Goal: Participate in discussion: Engage in conversation with other users on a specific topic

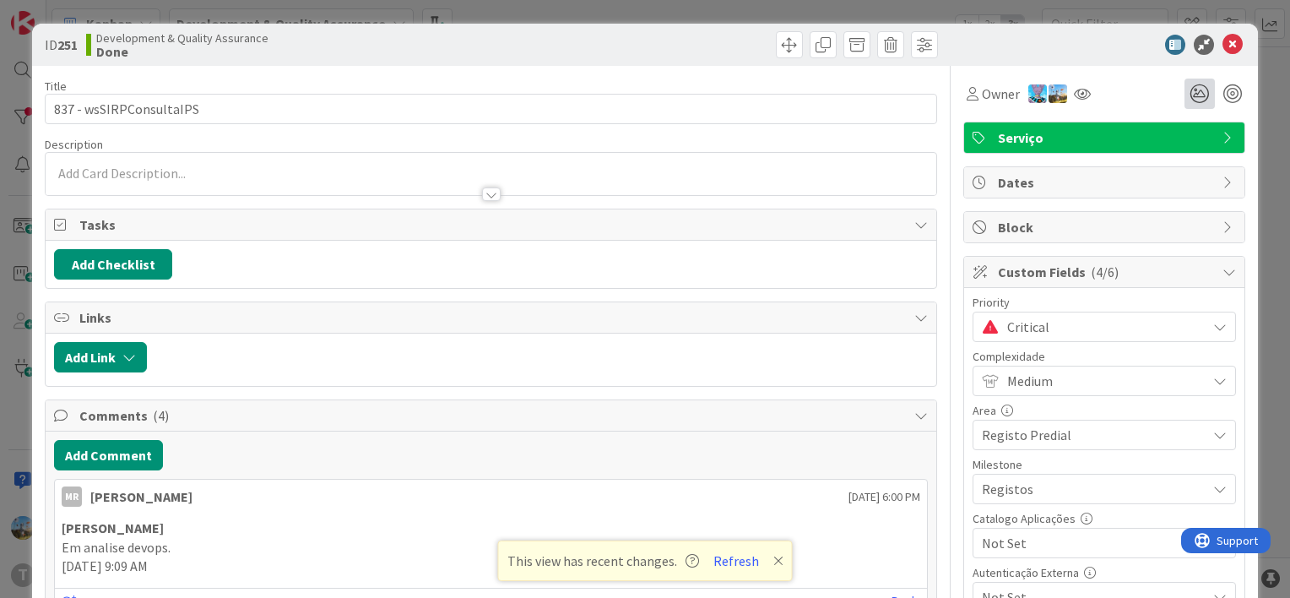
scroll to position [253, 0]
click at [1225, 51] on icon at bounding box center [1232, 45] width 20 height 20
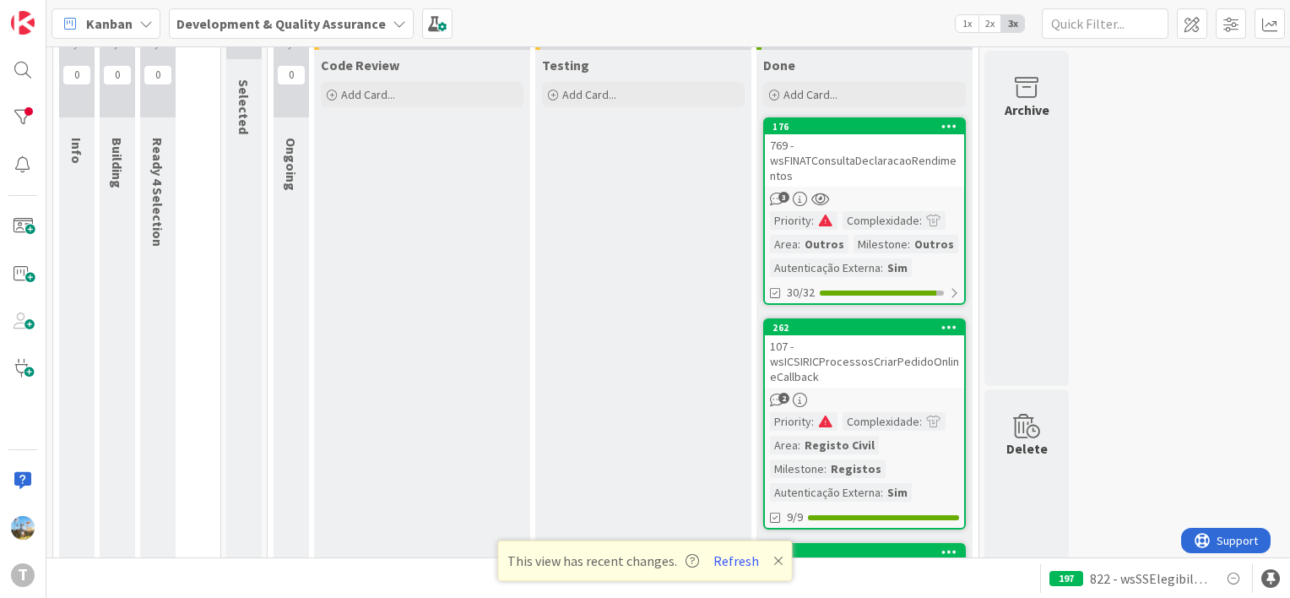
click at [898, 368] on div "107 - wsICSIRICProcessosCriarPedidoOnlineCallback" at bounding box center [864, 361] width 199 height 52
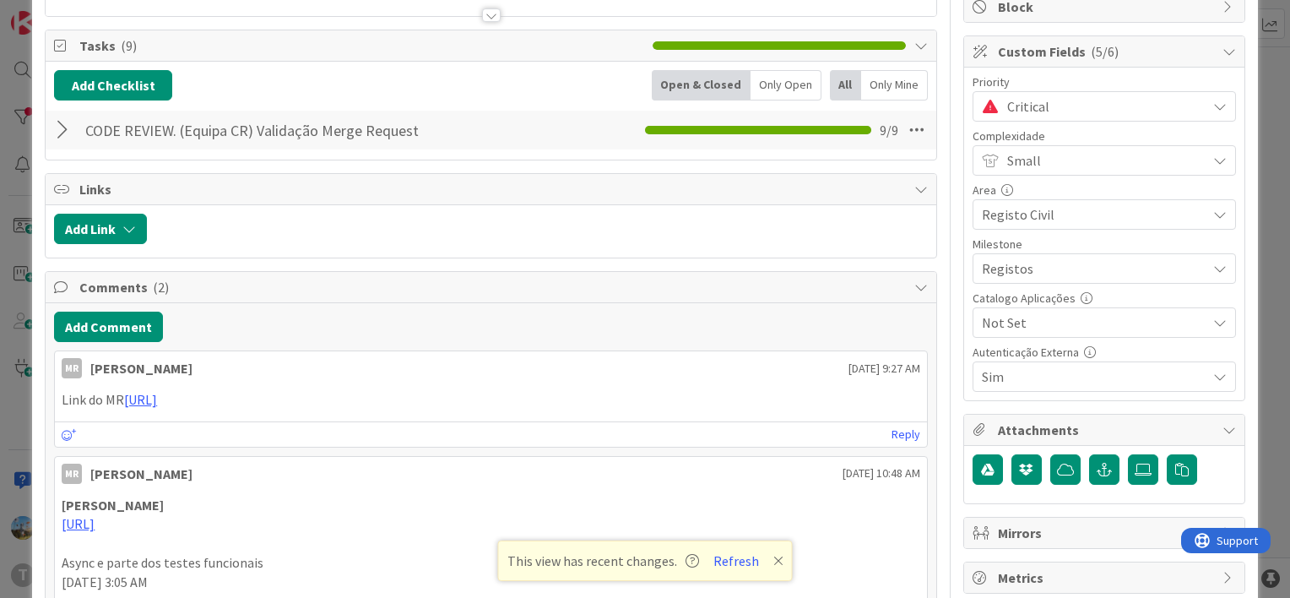
scroll to position [253, 0]
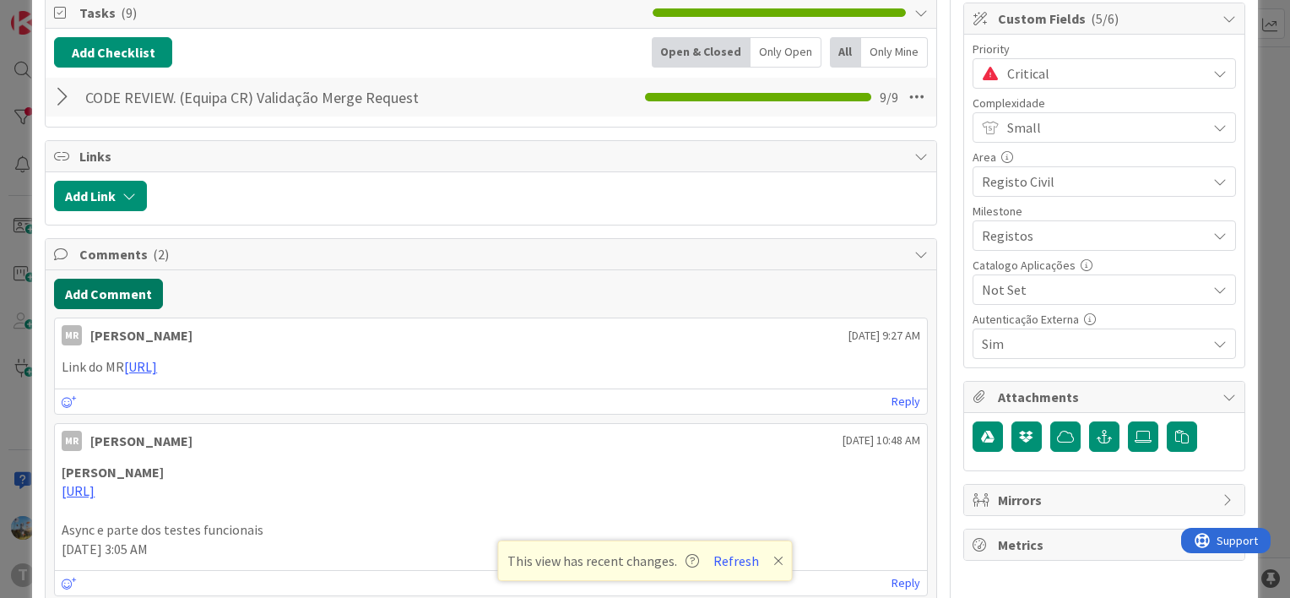
click at [156, 283] on button "Add Comment" at bounding box center [108, 294] width 109 height 30
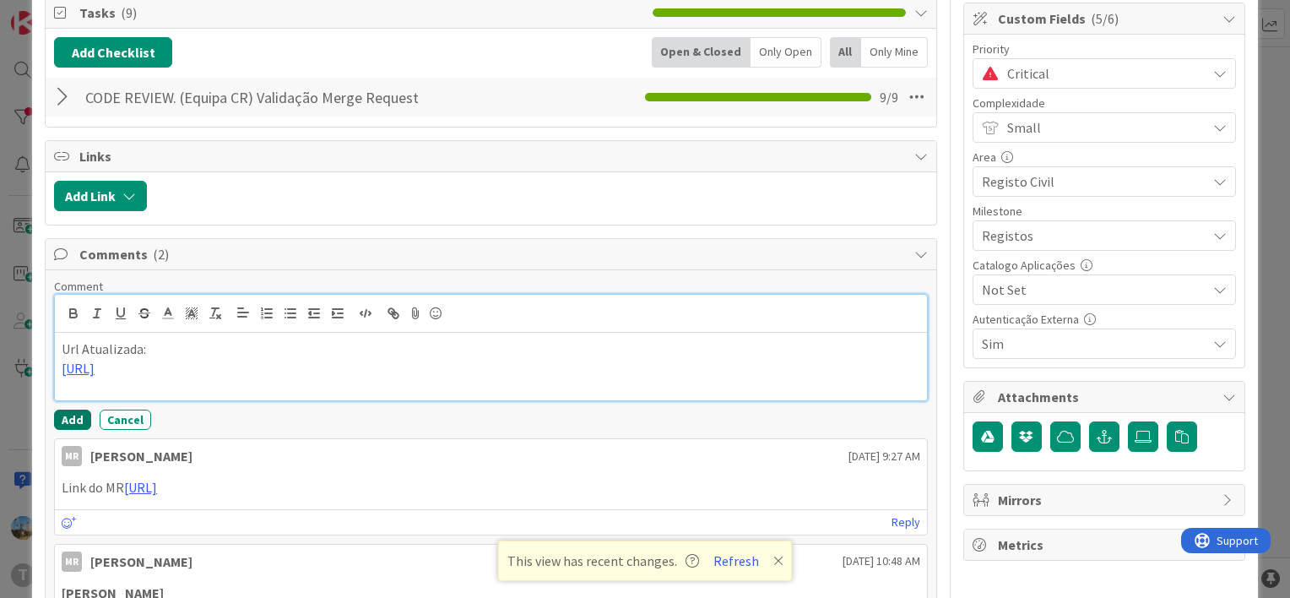
click at [70, 412] on button "Add" at bounding box center [72, 419] width 37 height 20
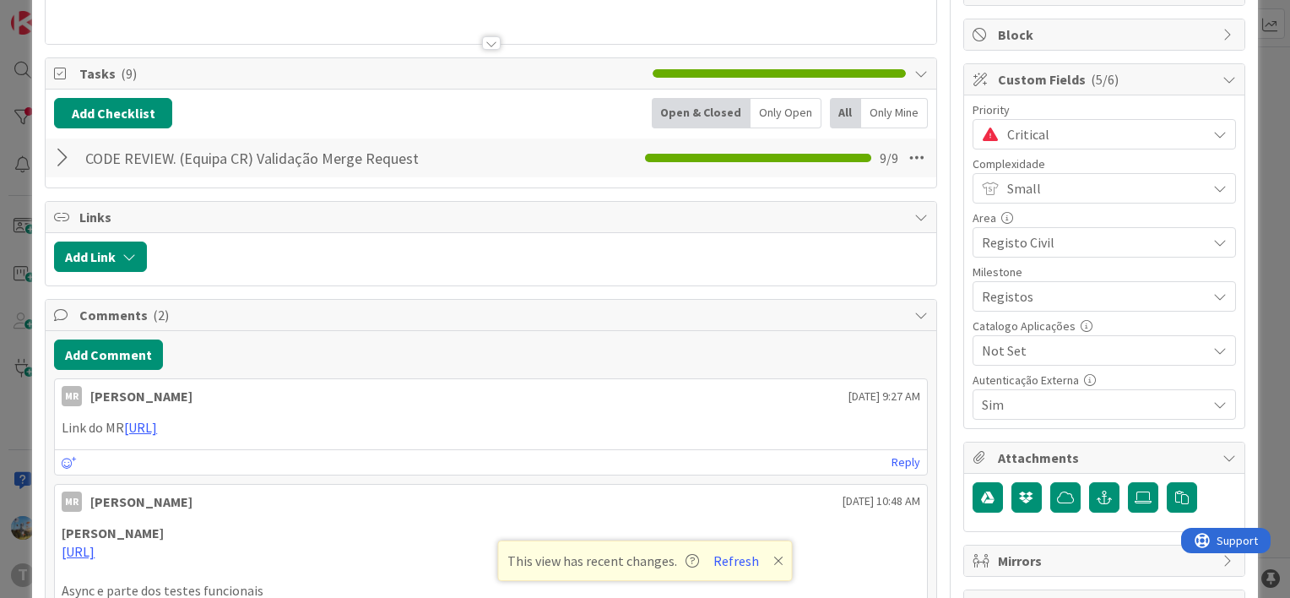
scroll to position [84, 0]
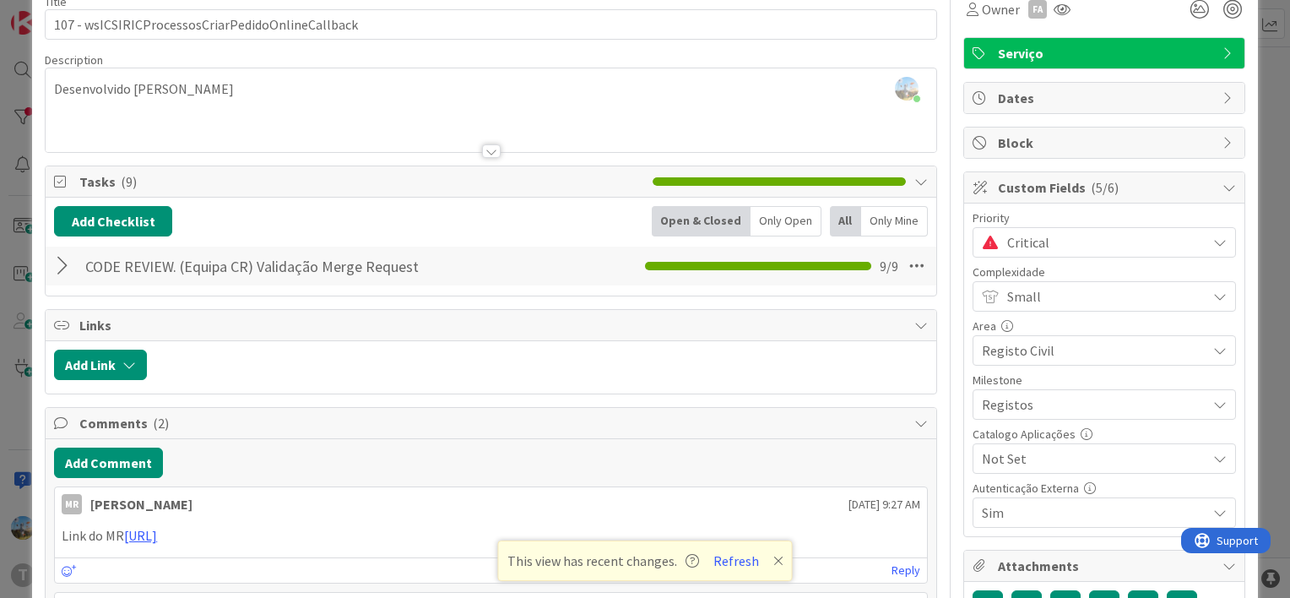
click at [1047, 240] on span "Critical" at bounding box center [1102, 242] width 191 height 24
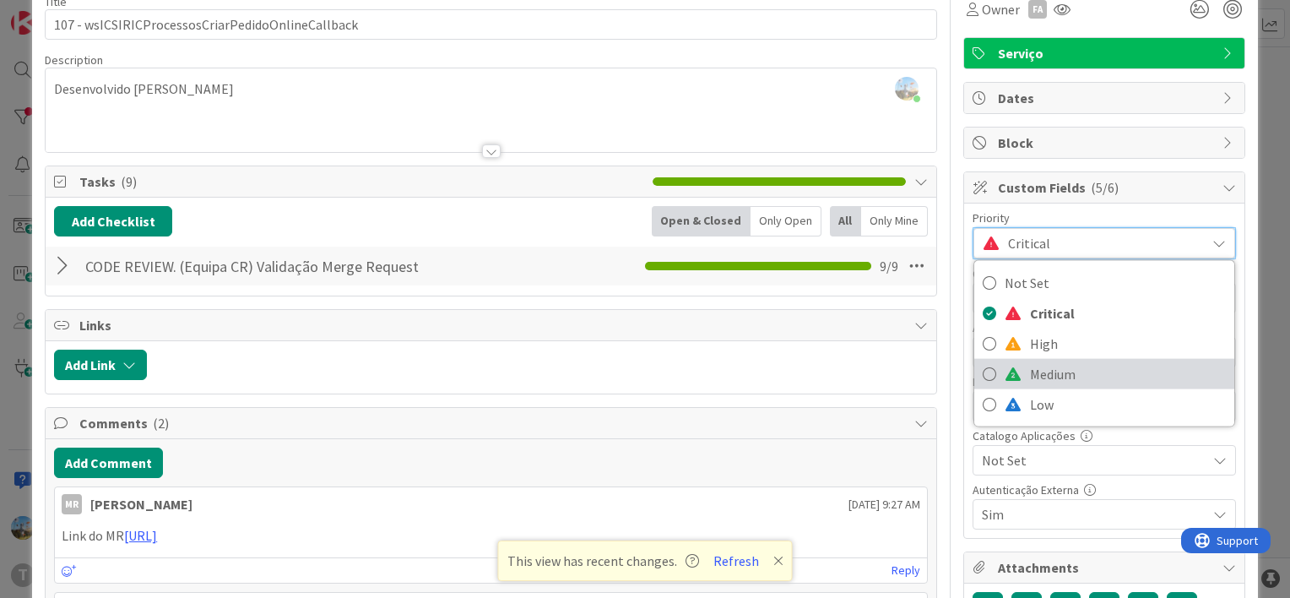
click at [1030, 373] on span "Medium" at bounding box center [1128, 373] width 196 height 25
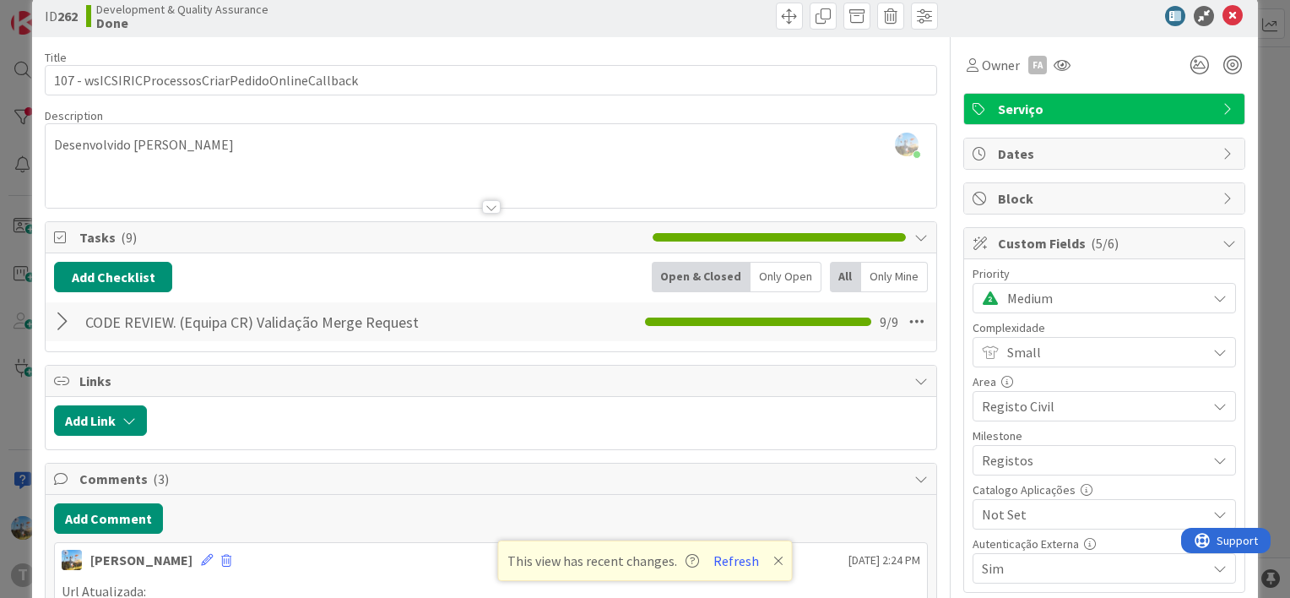
scroll to position [0, 0]
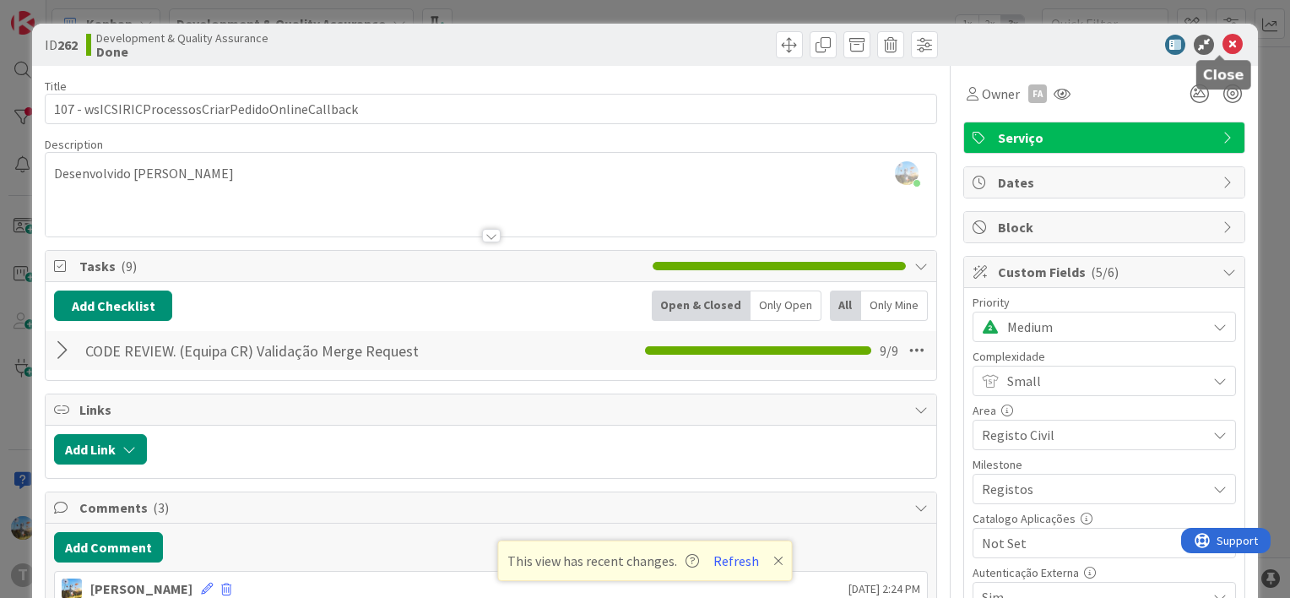
click at [1222, 40] on icon at bounding box center [1232, 45] width 20 height 20
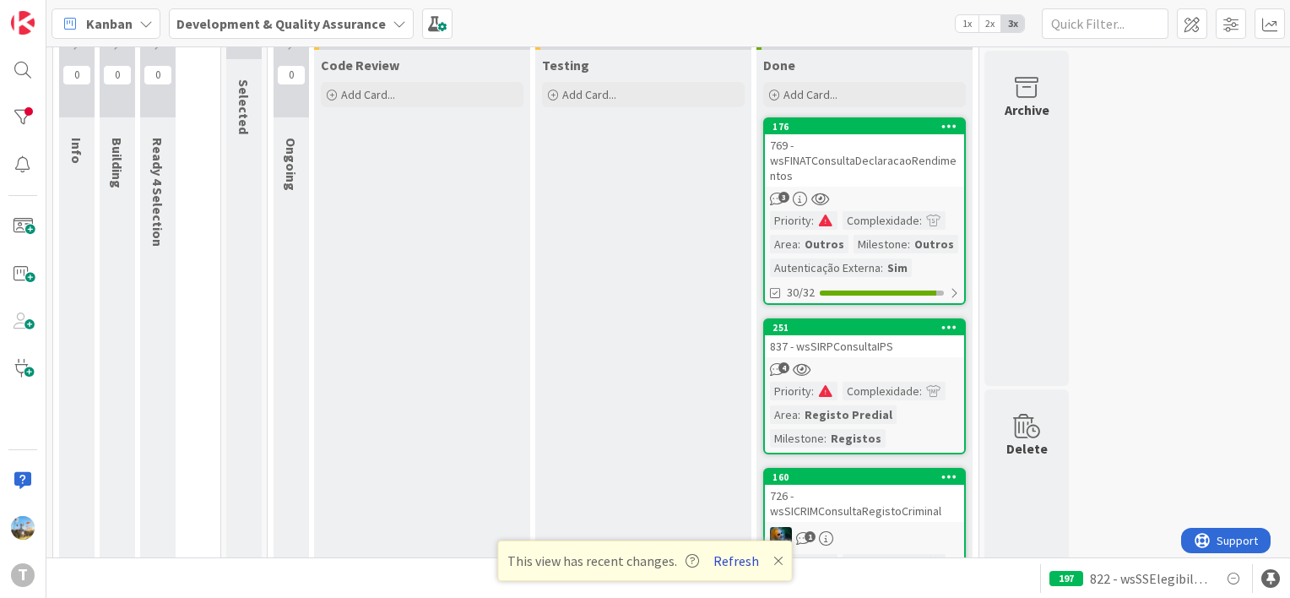
click at [730, 566] on button "Refresh" at bounding box center [735, 561] width 57 height 22
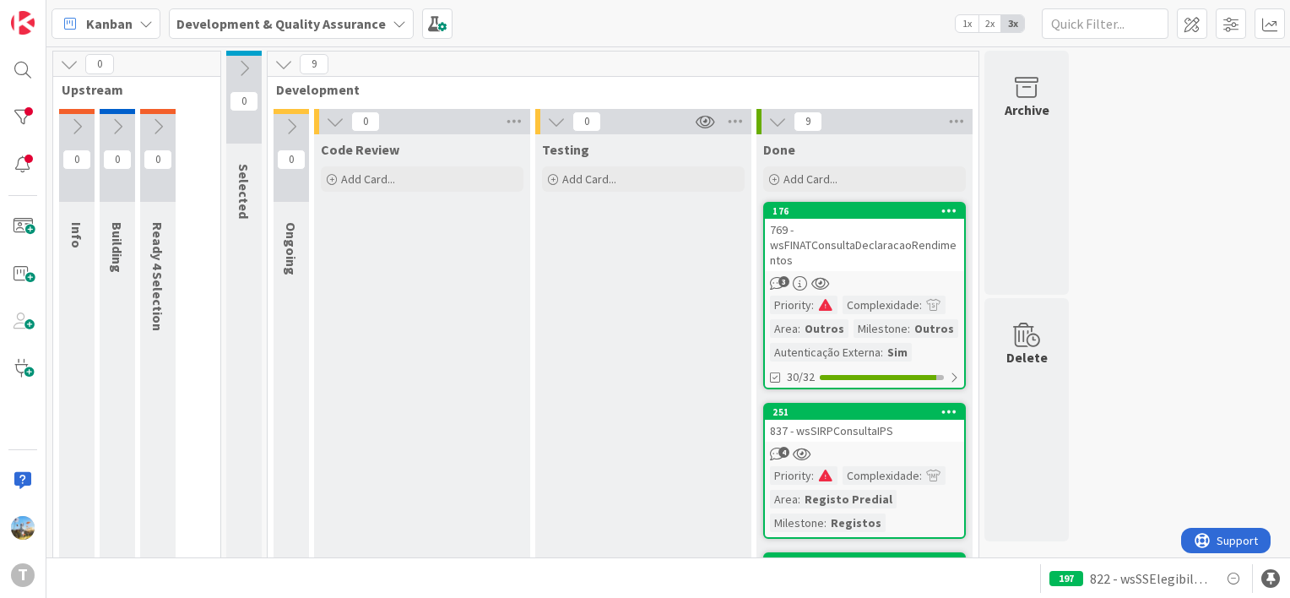
click at [904, 447] on div "4" at bounding box center [864, 454] width 199 height 14
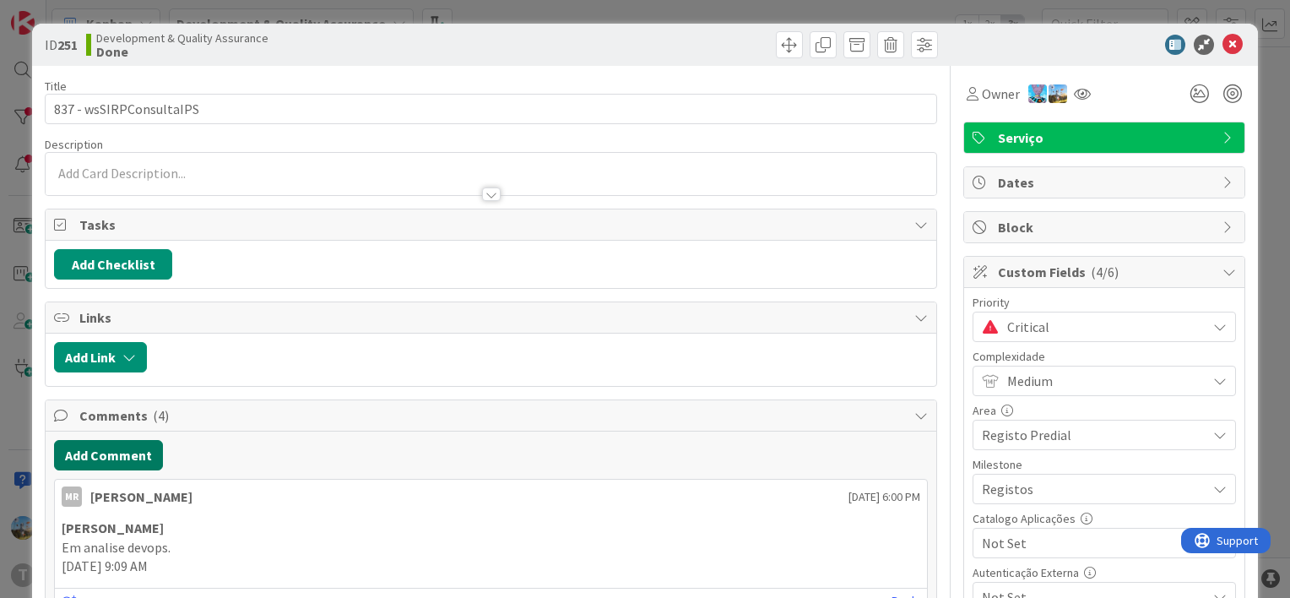
click at [117, 447] on button "Add Comment" at bounding box center [108, 455] width 109 height 30
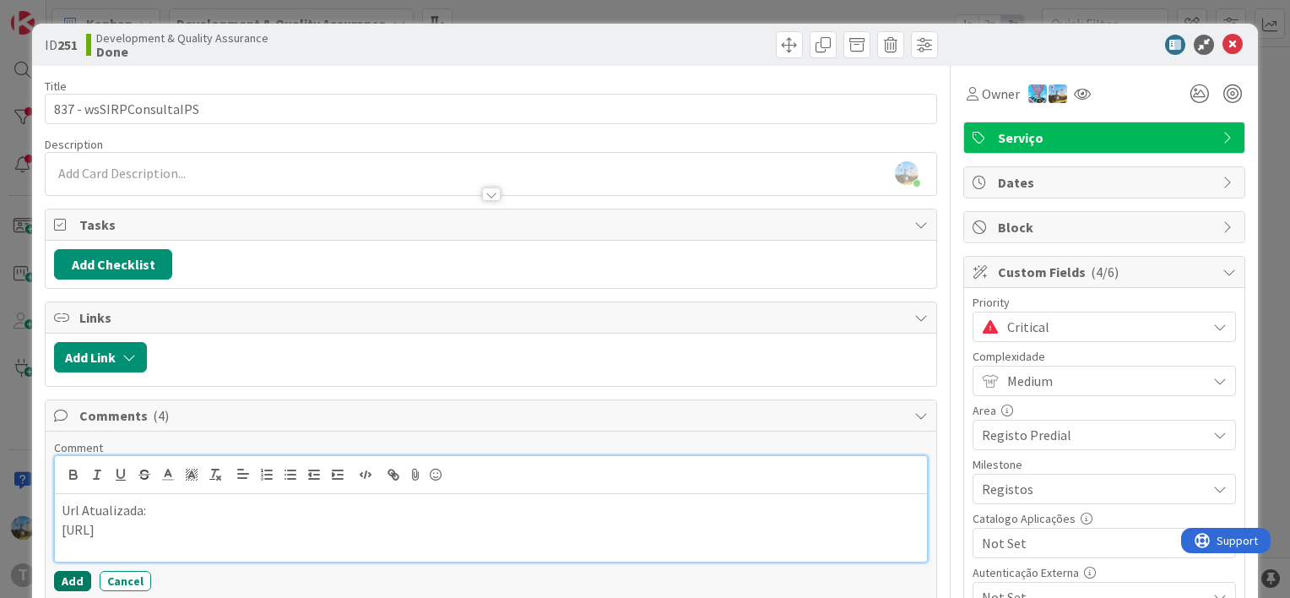
click at [74, 574] on button "Add" at bounding box center [72, 581] width 37 height 20
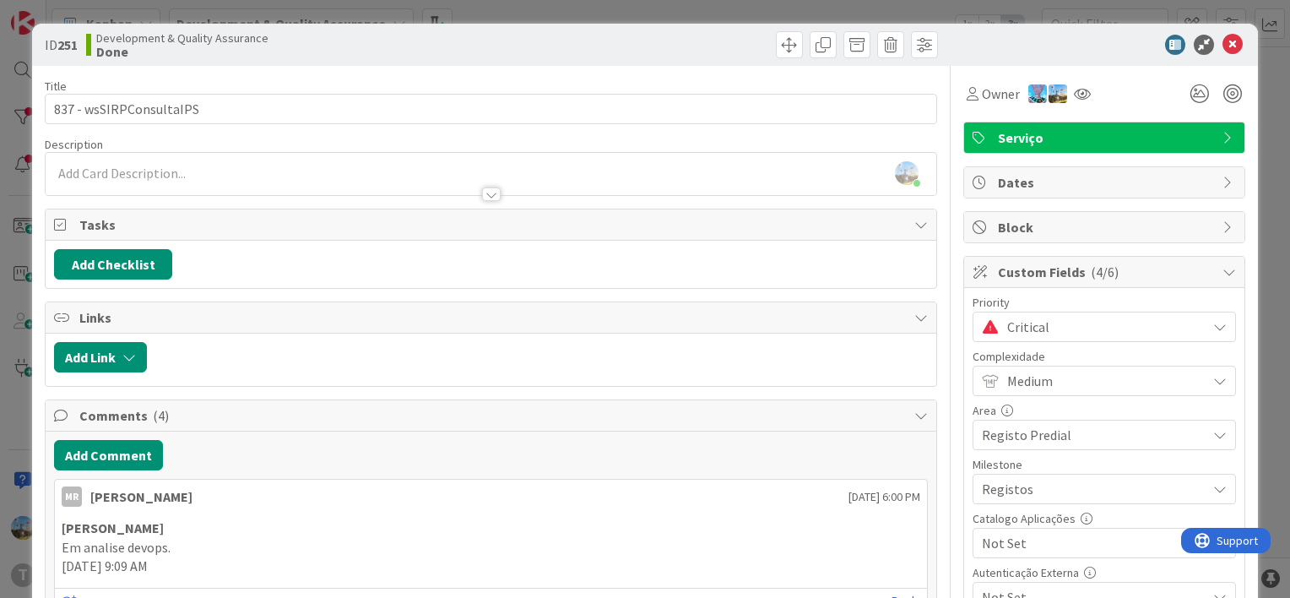
click at [1027, 333] on span "Critical" at bounding box center [1102, 327] width 191 height 24
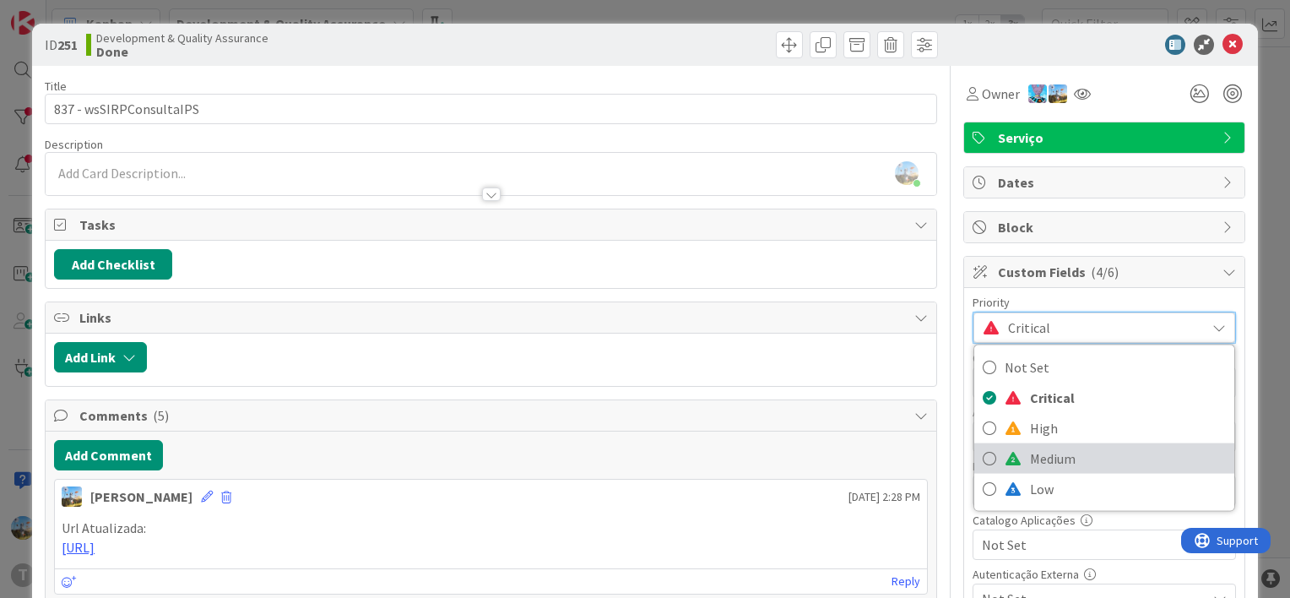
click at [1034, 457] on span "Medium" at bounding box center [1128, 458] width 196 height 25
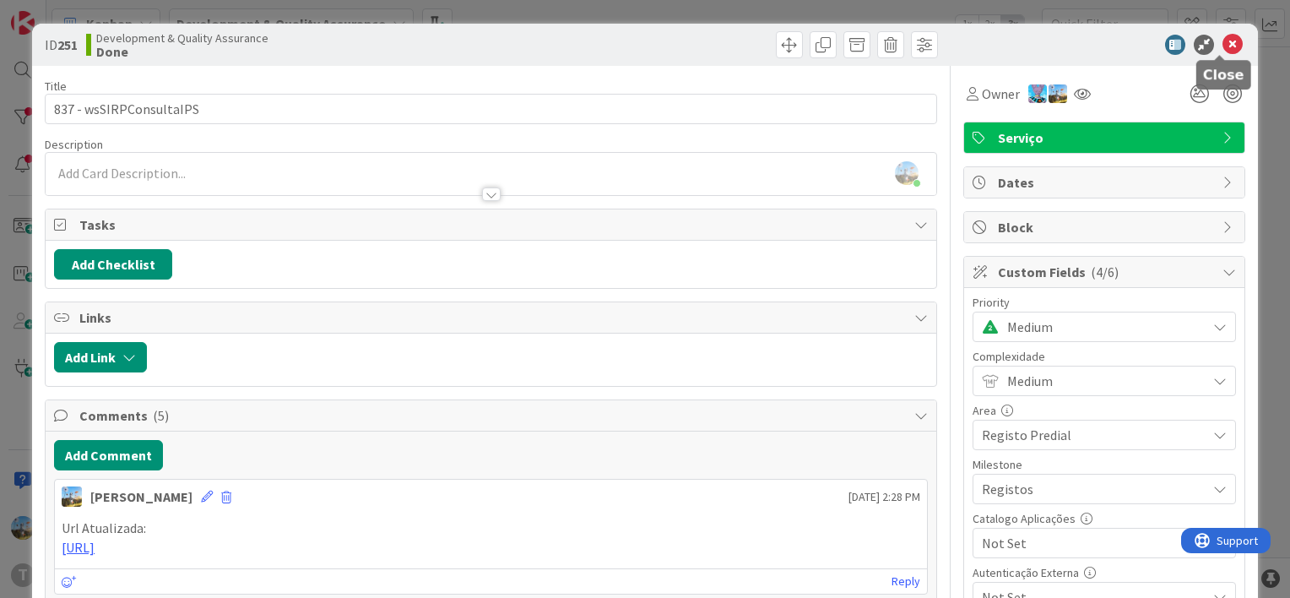
click at [1222, 47] on icon at bounding box center [1232, 45] width 20 height 20
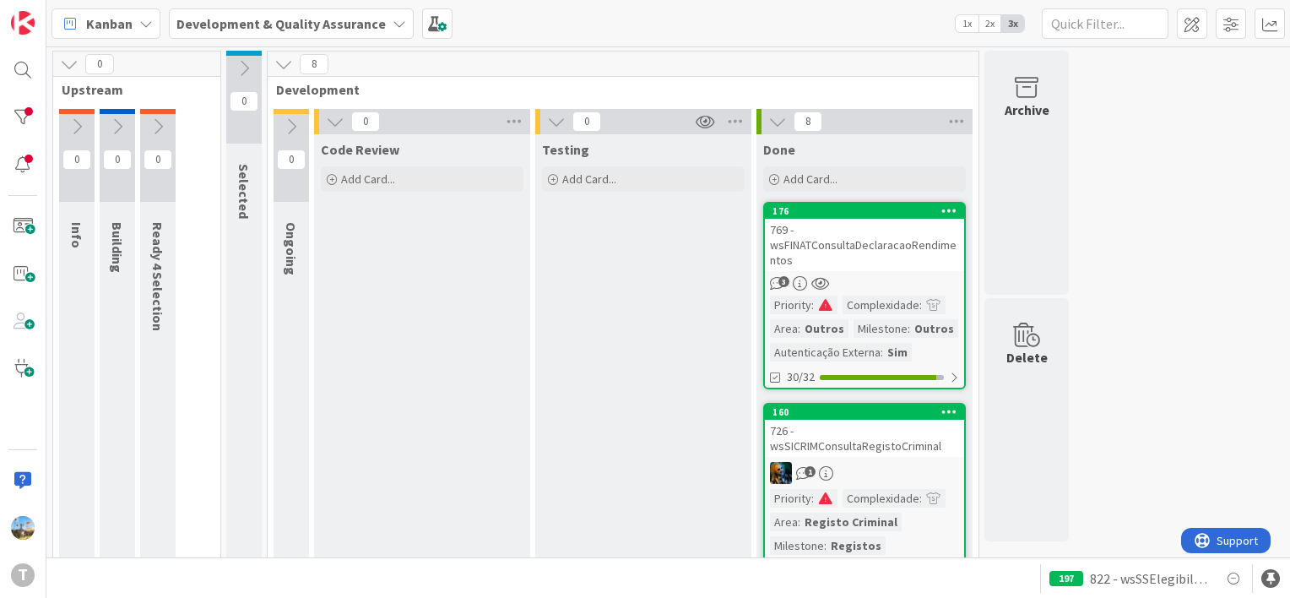
click at [859, 264] on div "769 - wsFINATConsultaDeclaracaoRendimentos" at bounding box center [864, 245] width 199 height 52
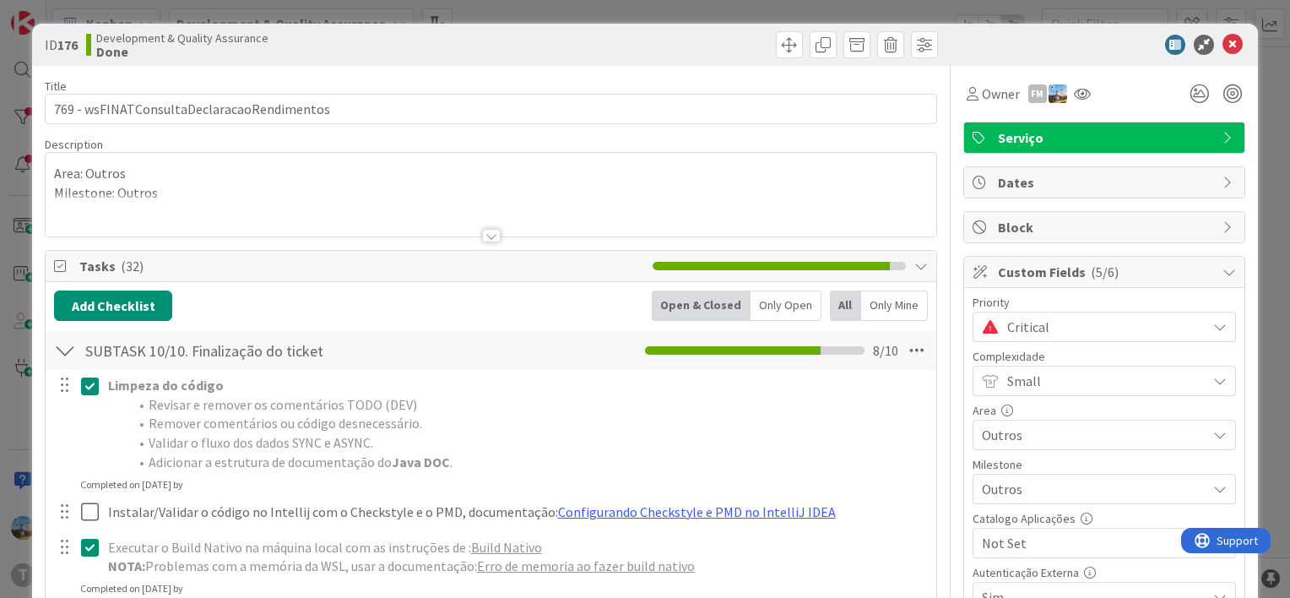
click at [1045, 324] on span "Critical" at bounding box center [1102, 327] width 191 height 24
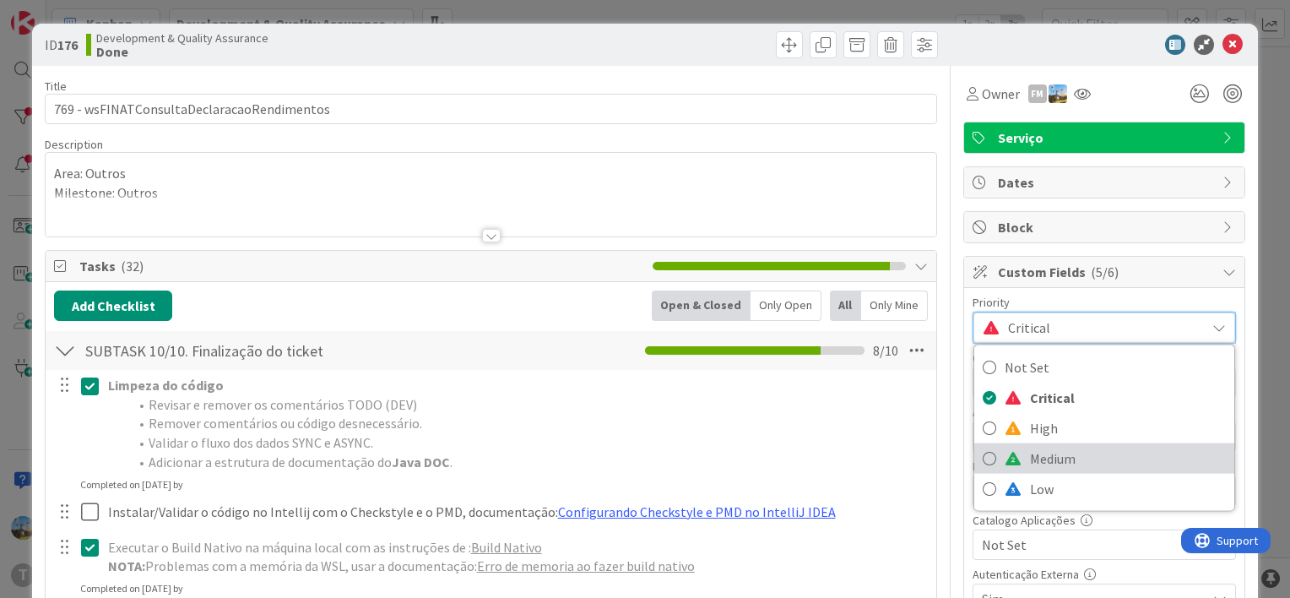
click at [1048, 454] on span "Medium" at bounding box center [1128, 458] width 196 height 25
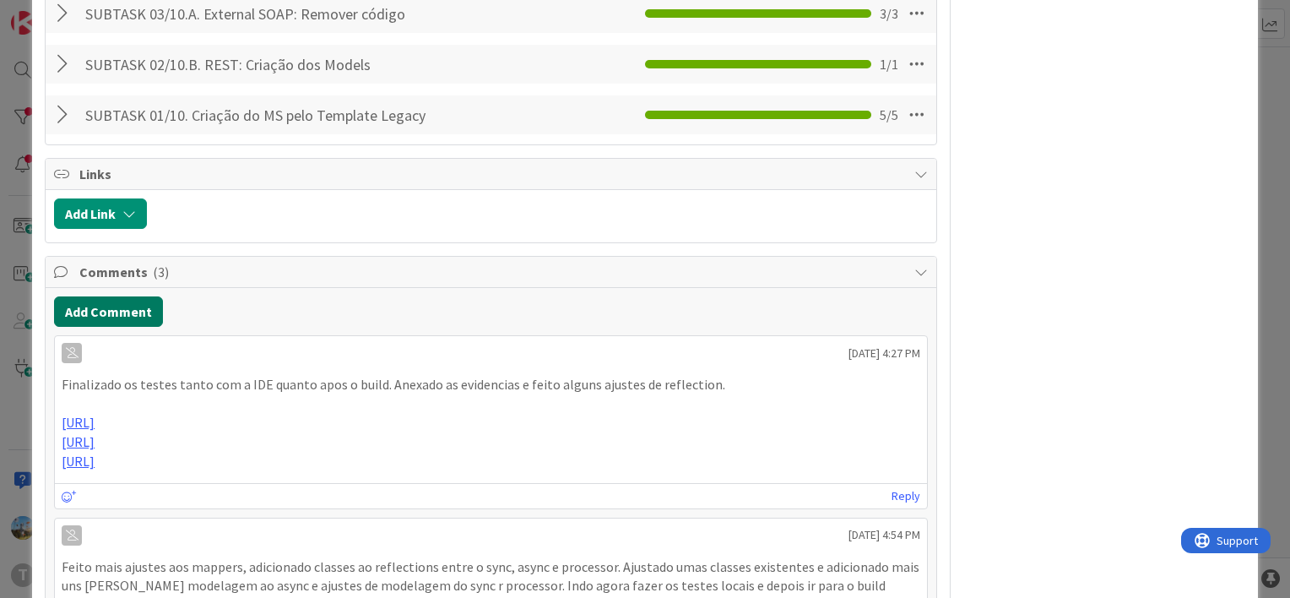
scroll to position [1773, 0]
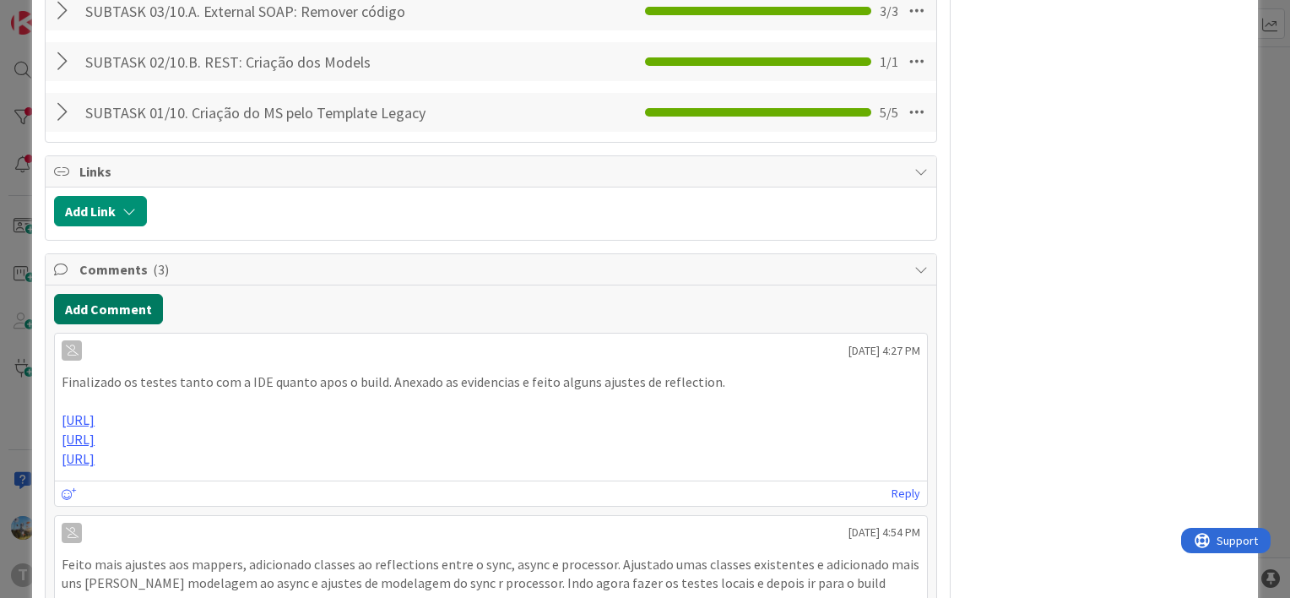
click at [118, 324] on button "Add Comment" at bounding box center [108, 309] width 109 height 30
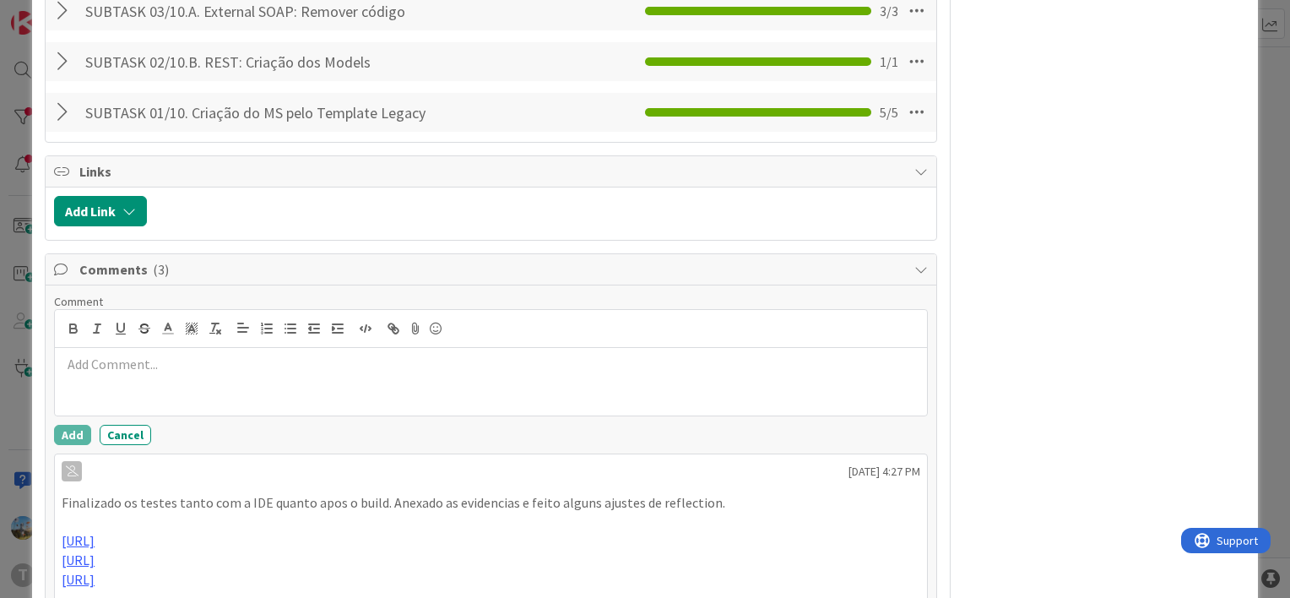
click at [302, 374] on p at bounding box center [491, 364] width 859 height 19
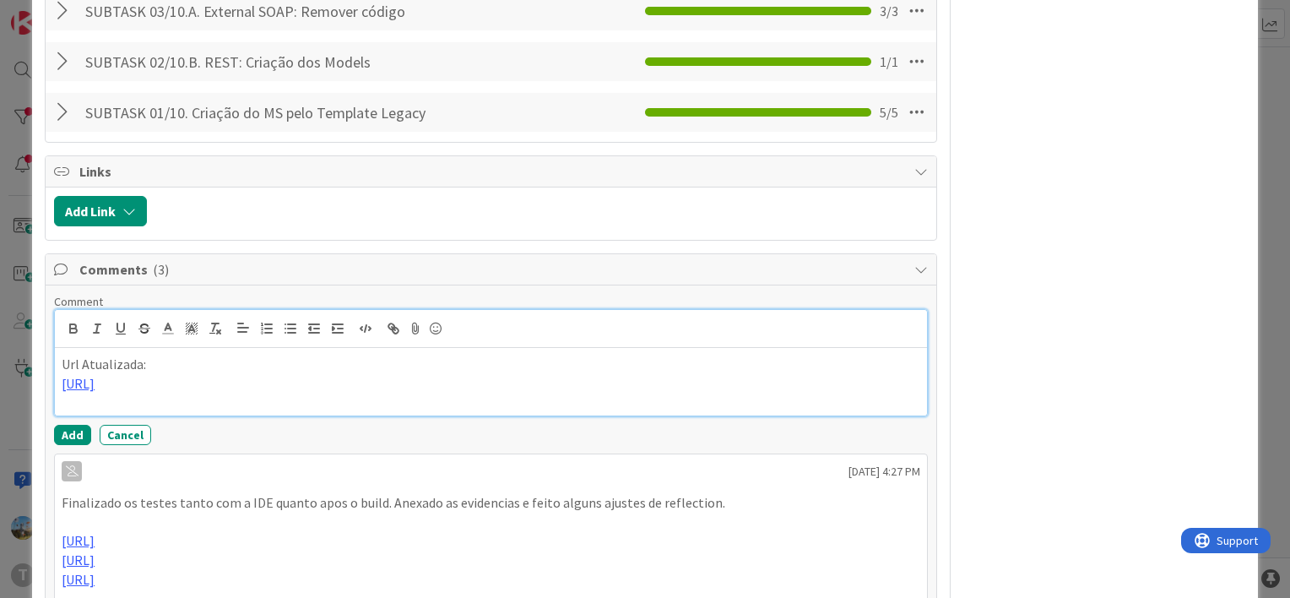
click at [84, 445] on div "Add Cancel" at bounding box center [491, 435] width 874 height 20
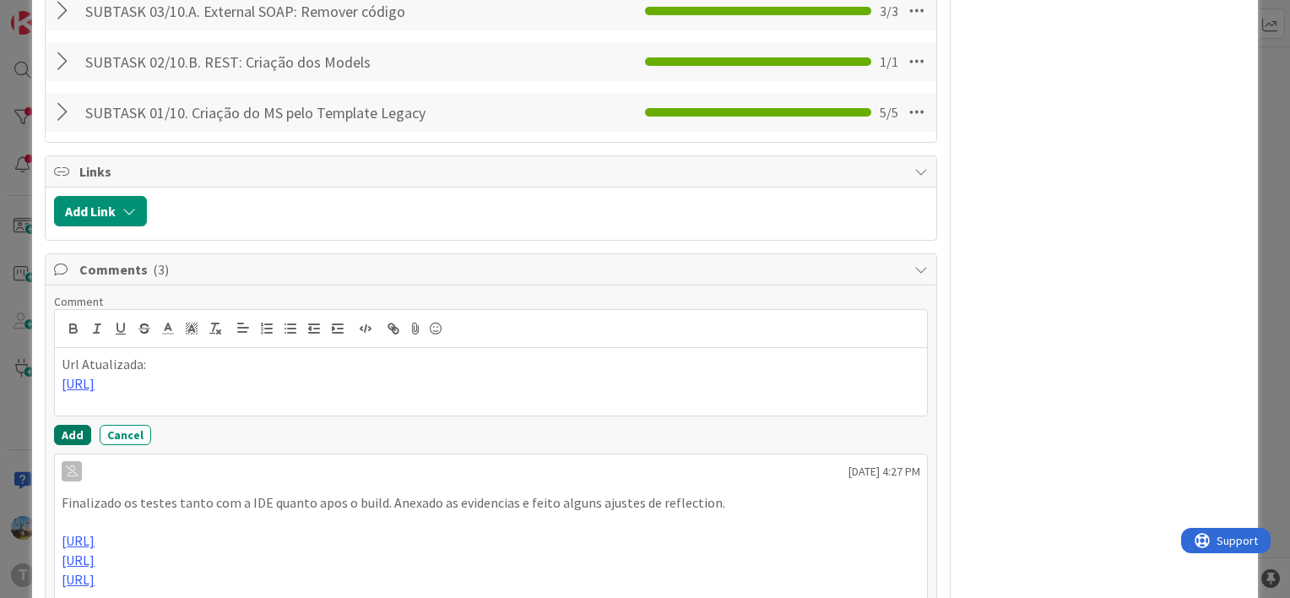
click at [82, 445] on button "Add" at bounding box center [72, 435] width 37 height 20
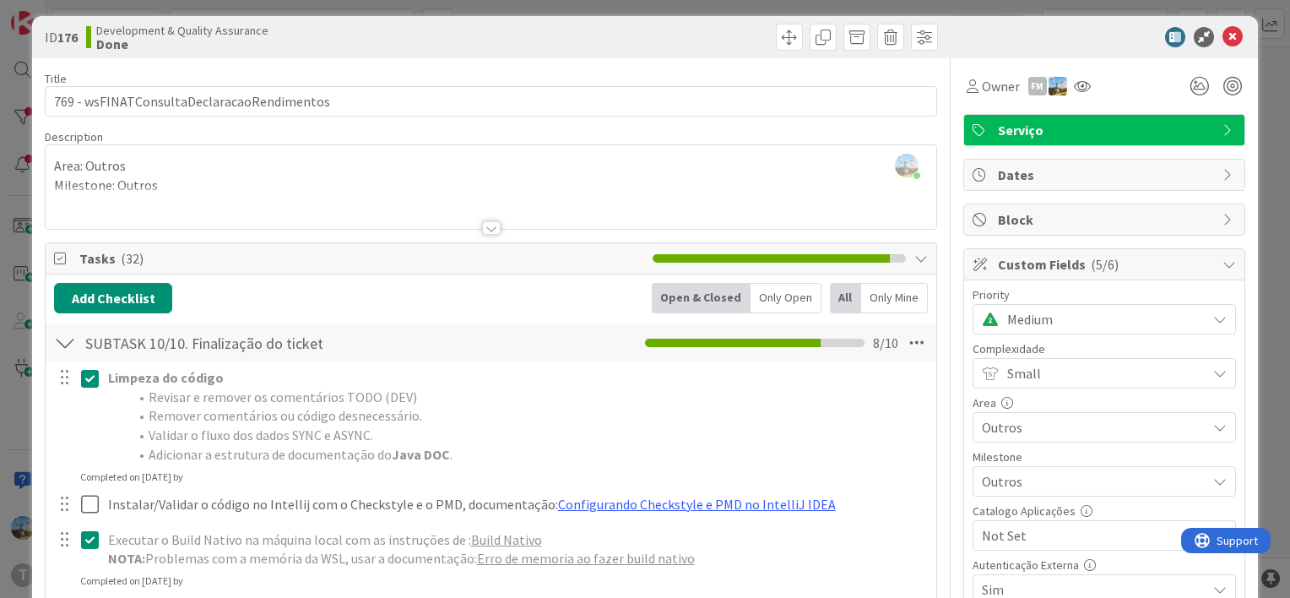
scroll to position [0, 0]
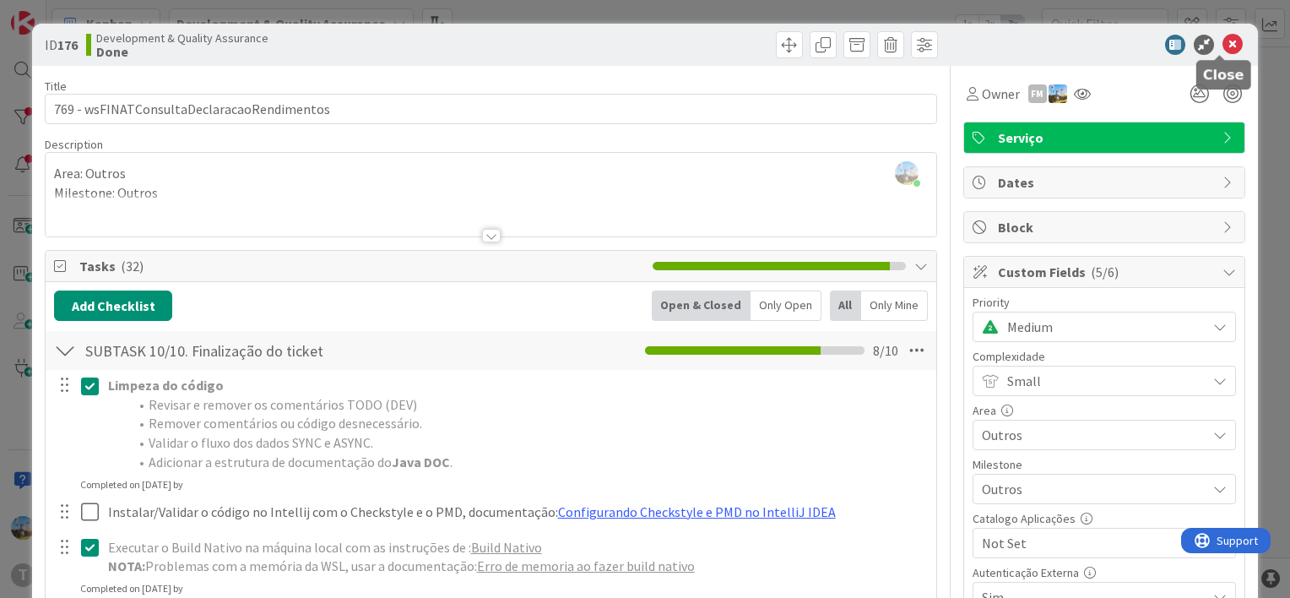
click at [1229, 46] on icon at bounding box center [1232, 45] width 20 height 20
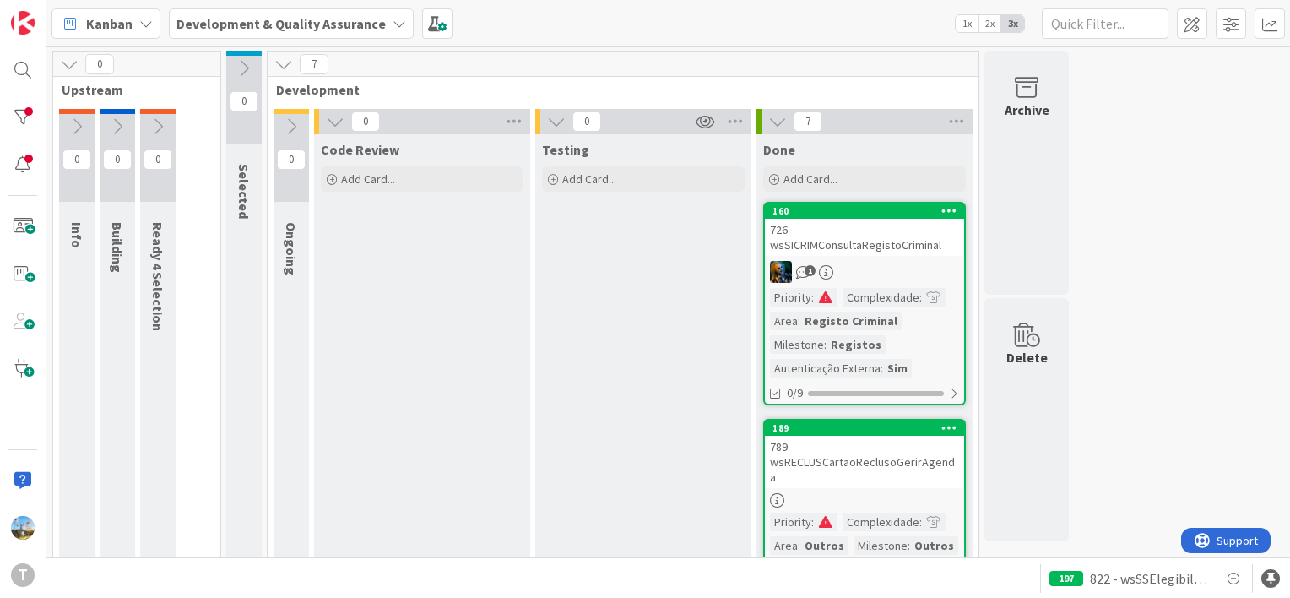
click at [861, 275] on div "1" at bounding box center [864, 272] width 199 height 22
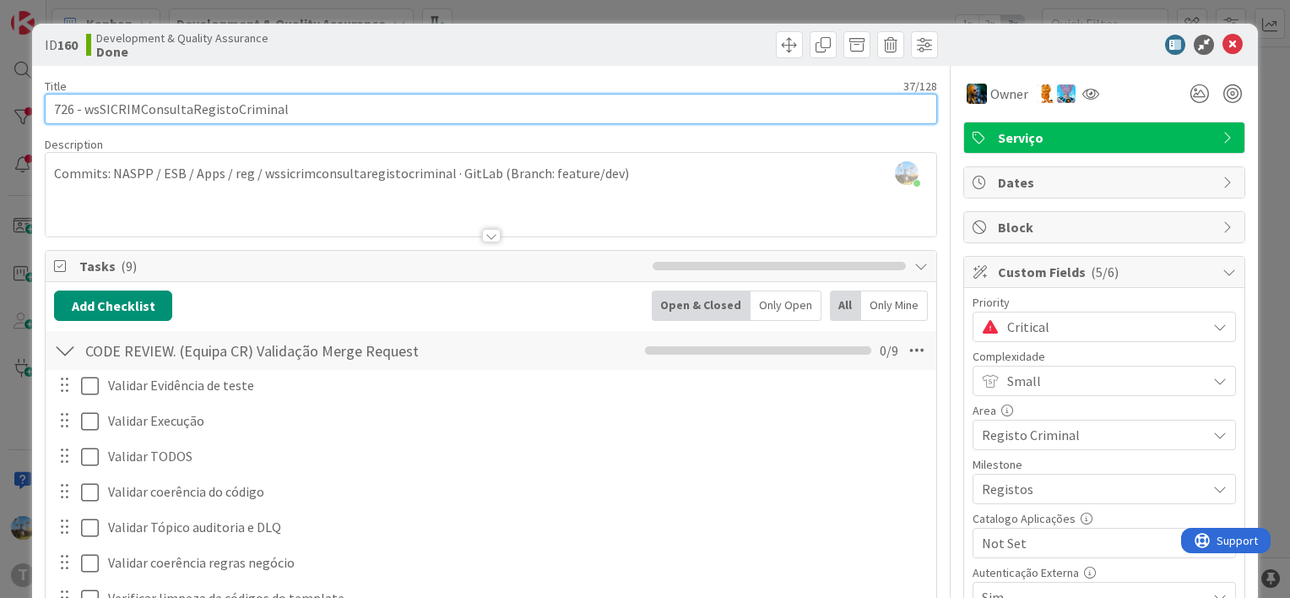
drag, startPoint x: 333, startPoint y: 111, endPoint x: 84, endPoint y: 105, distance: 249.1
click at [84, 105] on input "726 - wsSICRIMConsultaRegistoCriminal" at bounding box center [491, 109] width 892 height 30
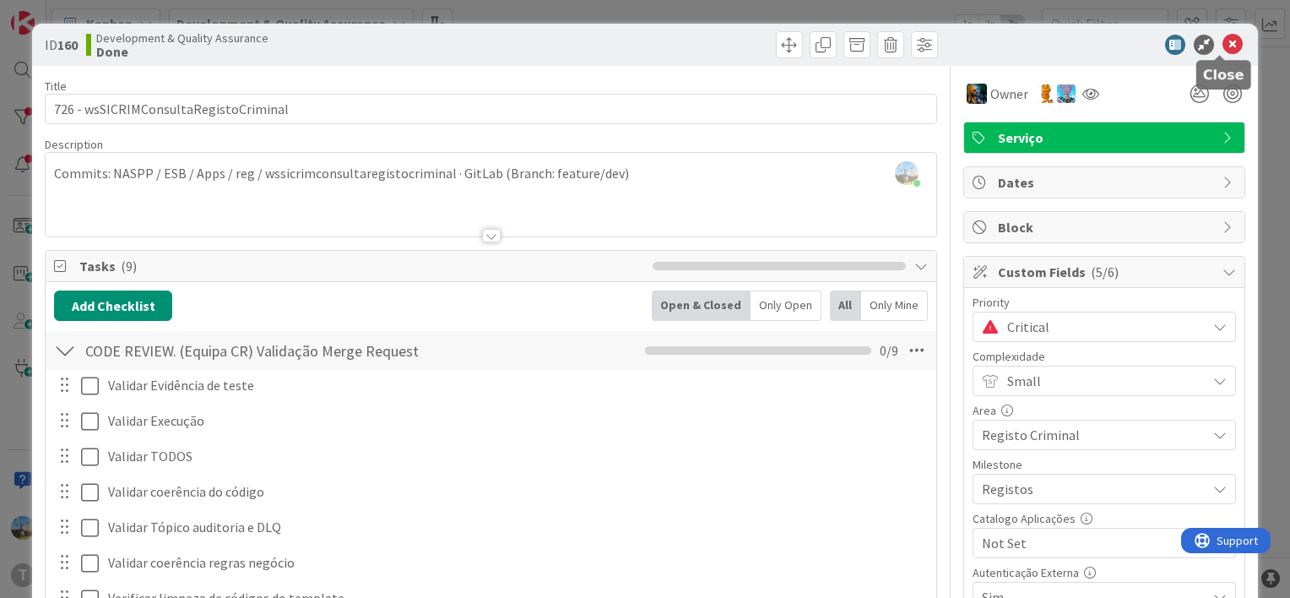
click at [1222, 42] on icon at bounding box center [1232, 45] width 20 height 20
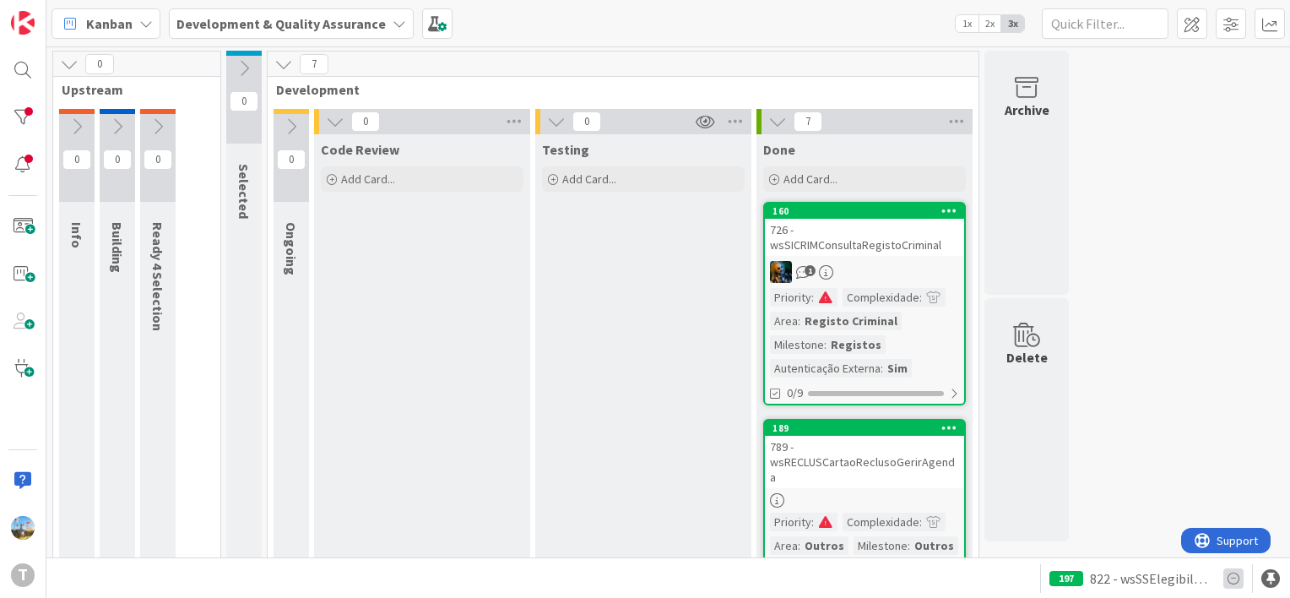
click at [1236, 577] on icon at bounding box center [1233, 578] width 20 height 20
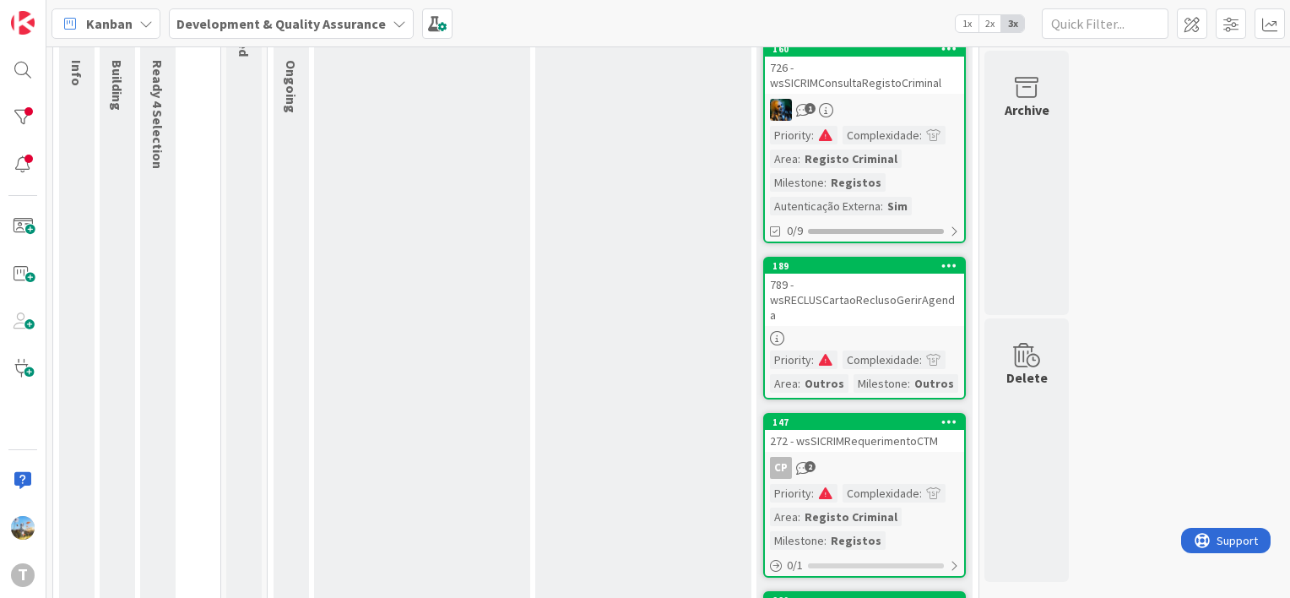
scroll to position [169, 0]
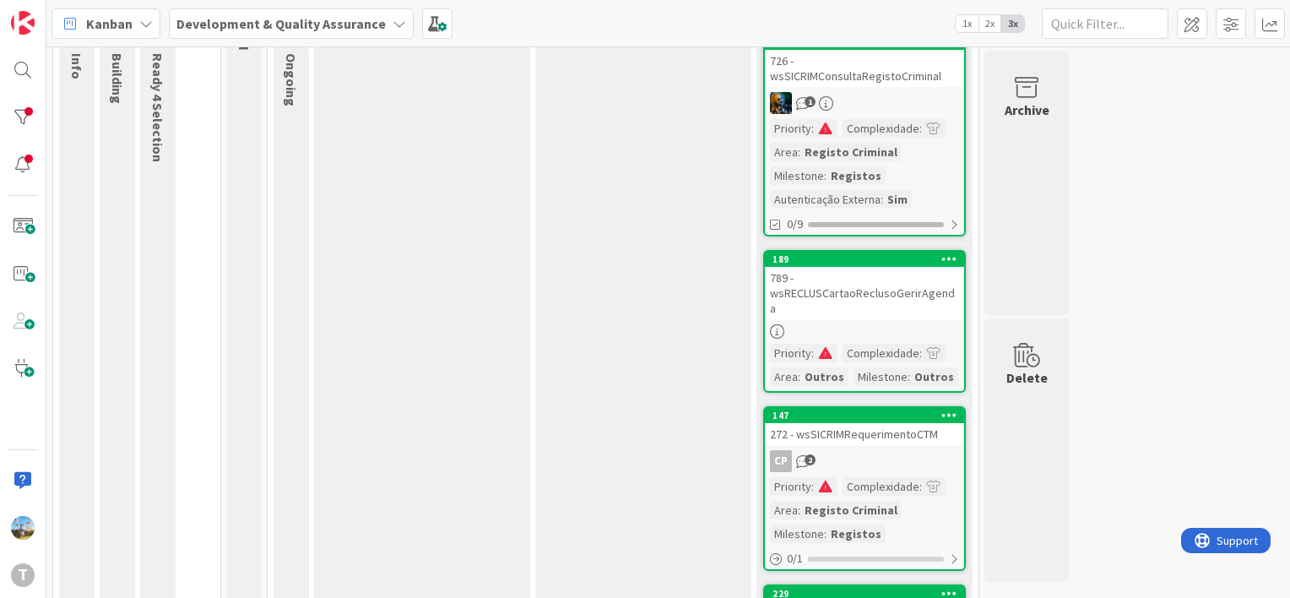
click at [838, 324] on div at bounding box center [864, 331] width 199 height 14
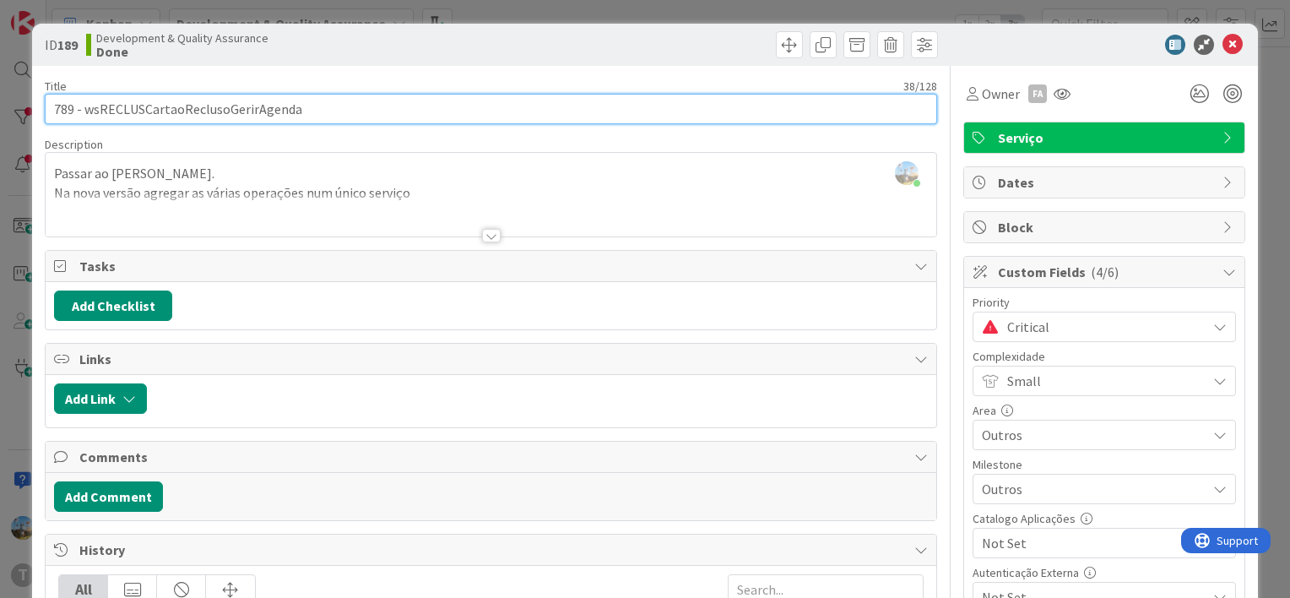
drag, startPoint x: 405, startPoint y: 111, endPoint x: 84, endPoint y: 97, distance: 321.1
click at [84, 97] on input "789 - wsRECLUSCartaoReclusoGerirAgenda" at bounding box center [491, 109] width 892 height 30
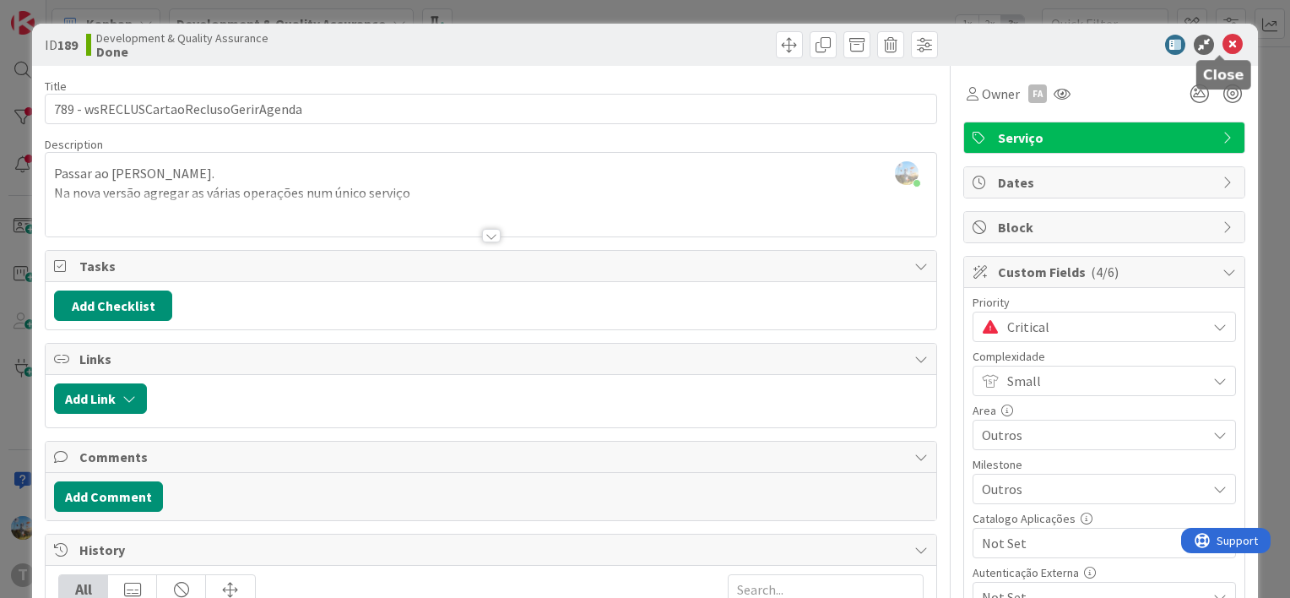
click at [1222, 41] on icon at bounding box center [1232, 45] width 20 height 20
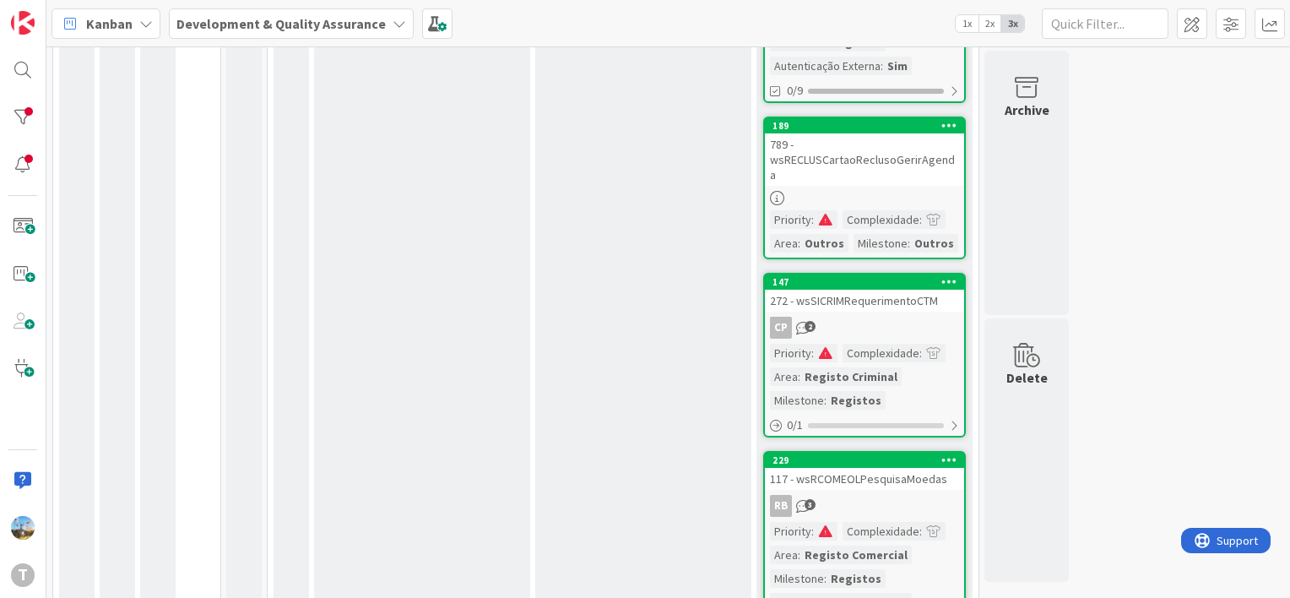
scroll to position [338, 0]
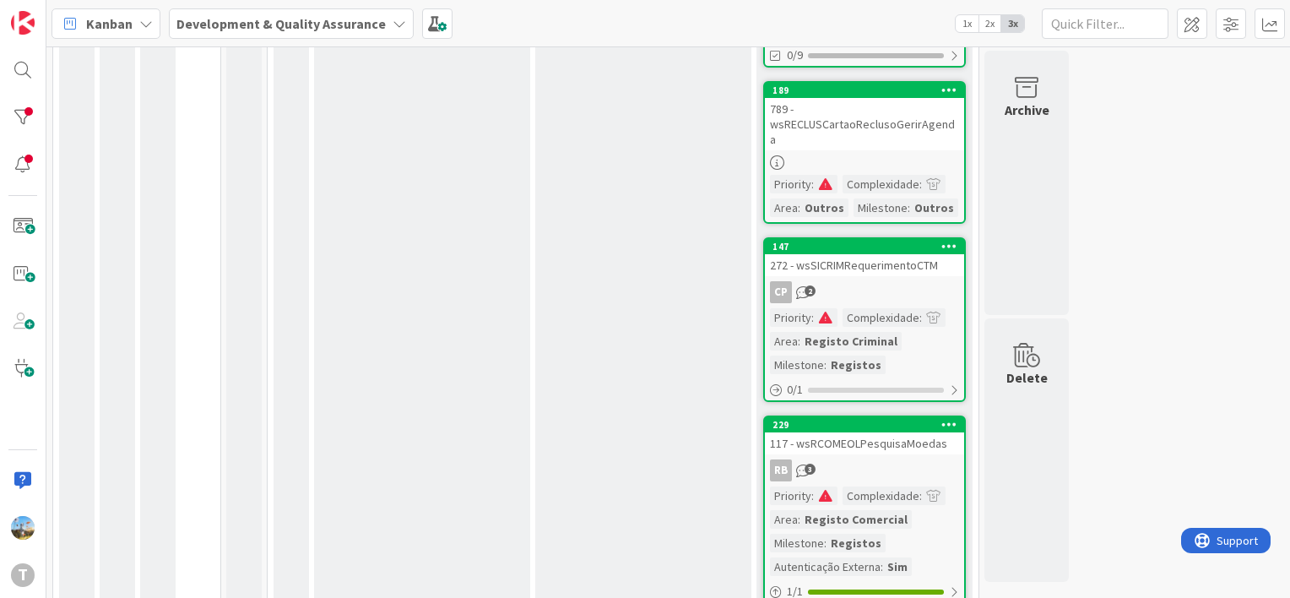
click at [867, 459] on div "RB 3" at bounding box center [864, 470] width 199 height 22
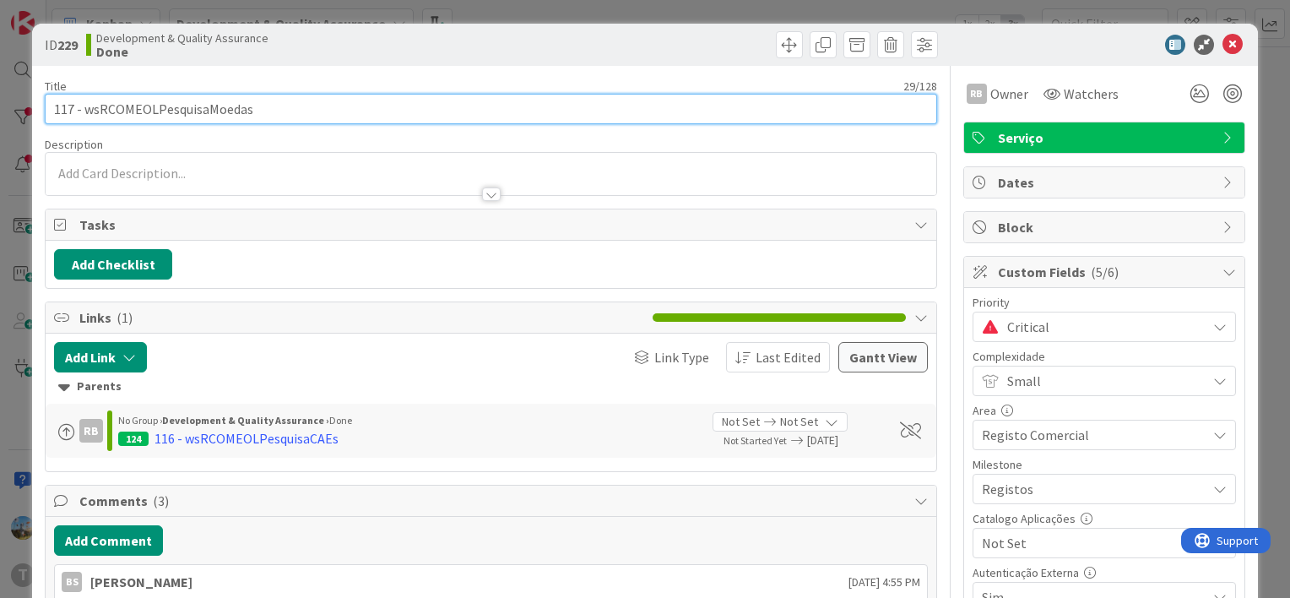
drag, startPoint x: 317, startPoint y: 98, endPoint x: 84, endPoint y: 89, distance: 232.3
click at [84, 89] on div "Title 29 / 128 117 - wsRCOMEOLPesquisaMoedas" at bounding box center [491, 102] width 892 height 46
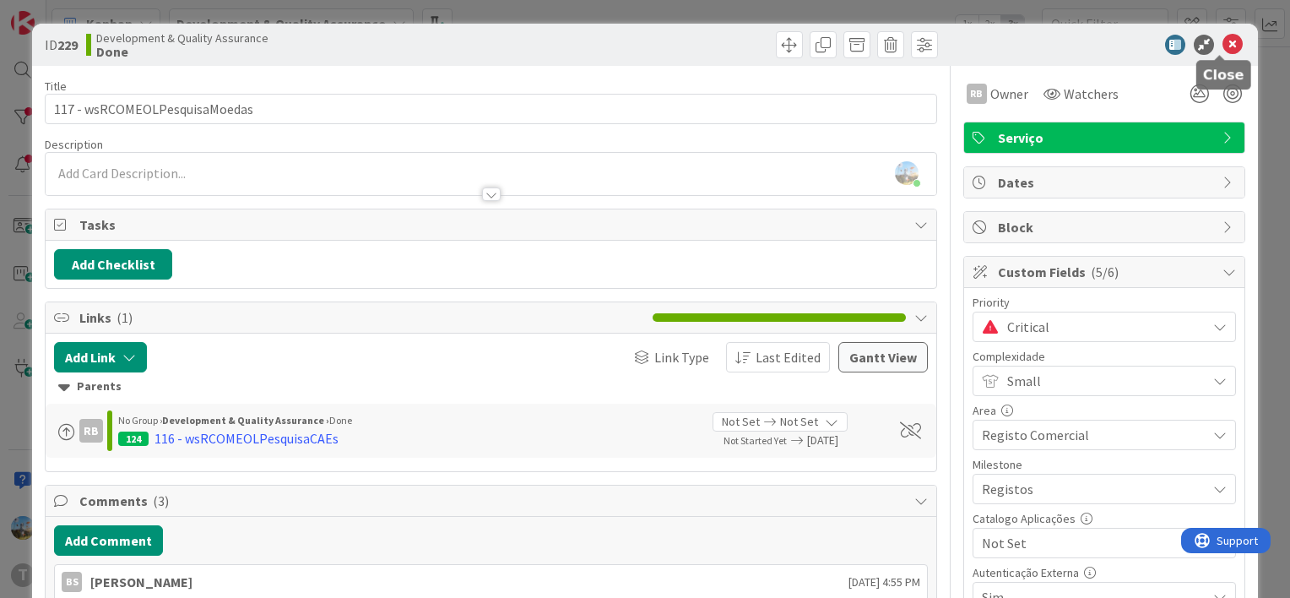
click at [1222, 44] on icon at bounding box center [1232, 45] width 20 height 20
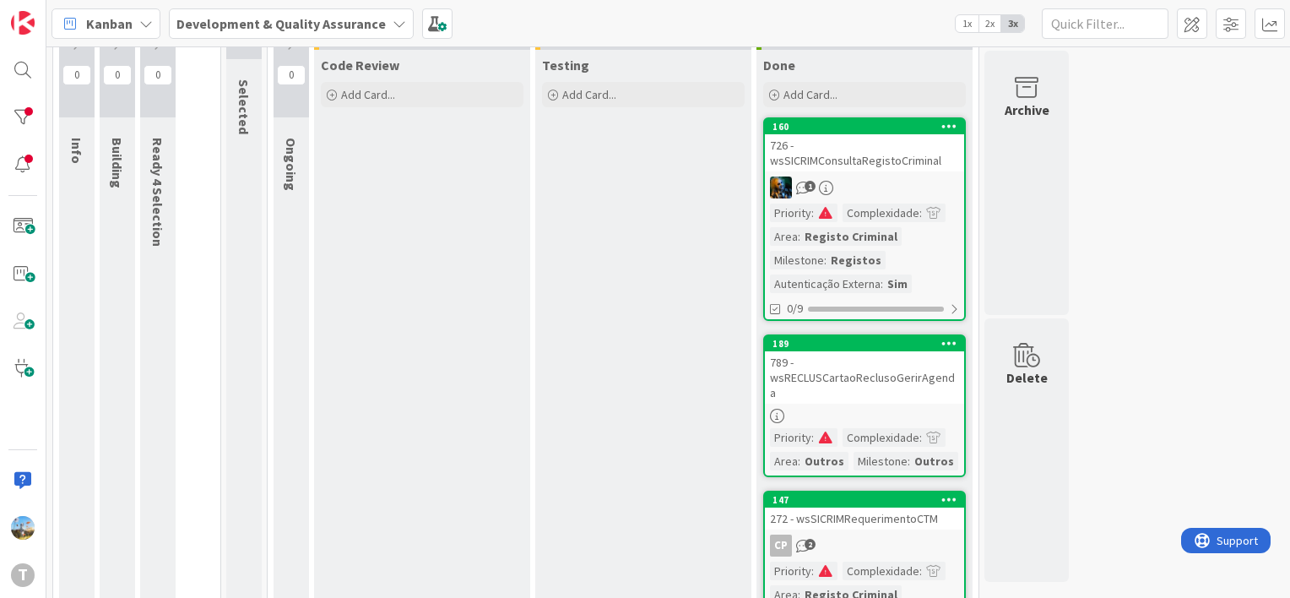
click at [912, 153] on div "726 - wsSICRIMConsultaRegistoCriminal" at bounding box center [864, 152] width 199 height 37
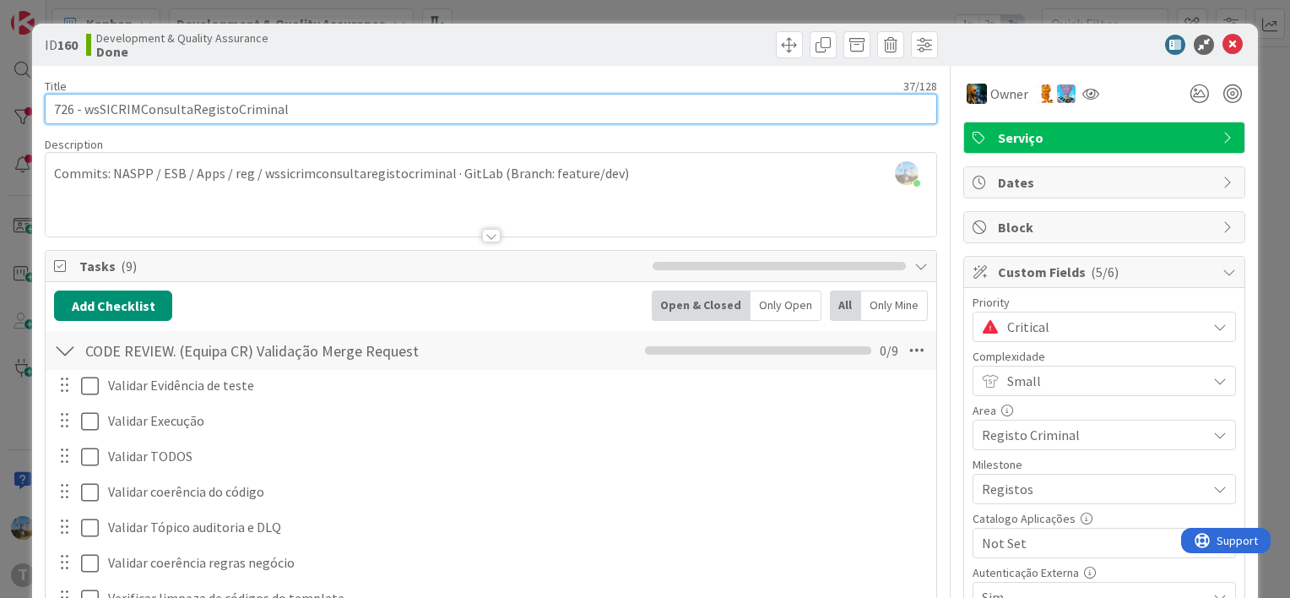
drag, startPoint x: 392, startPoint y: 100, endPoint x: 86, endPoint y: 118, distance: 306.2
click at [86, 118] on input "726 - wsSICRIMConsultaRegistoCriminal" at bounding box center [491, 109] width 892 height 30
